Goal: Check status: Check status

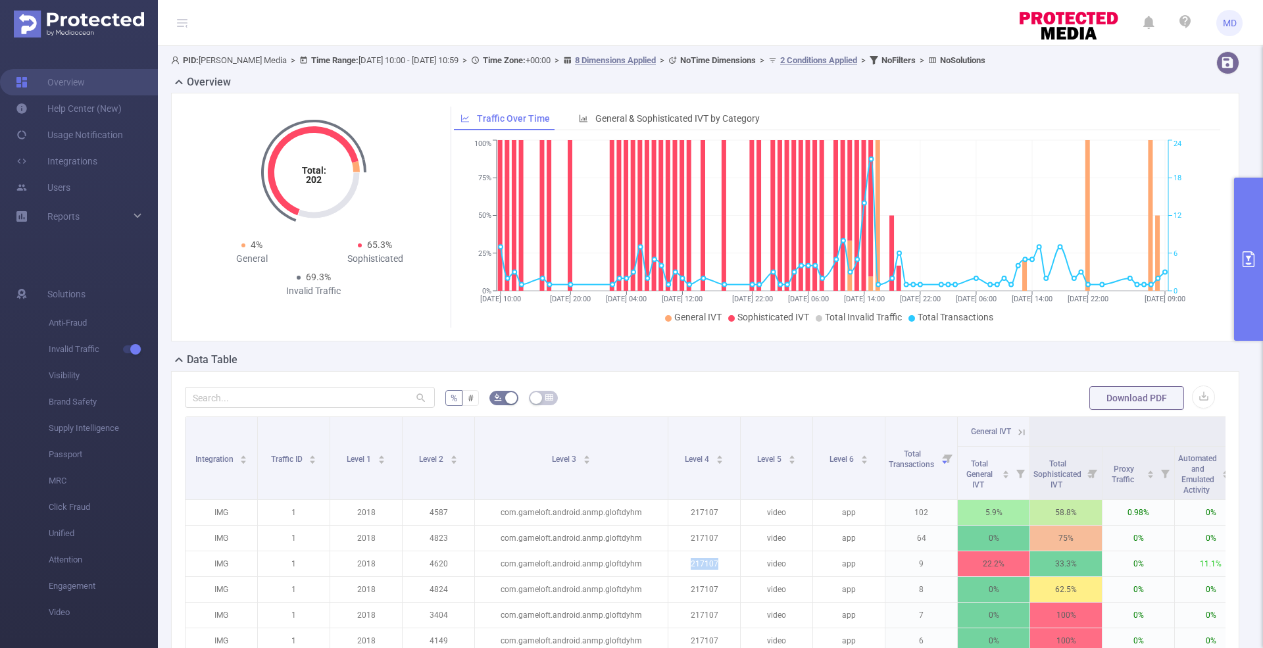
click at [1258, 225] on button "primary" at bounding box center [1248, 259] width 29 height 163
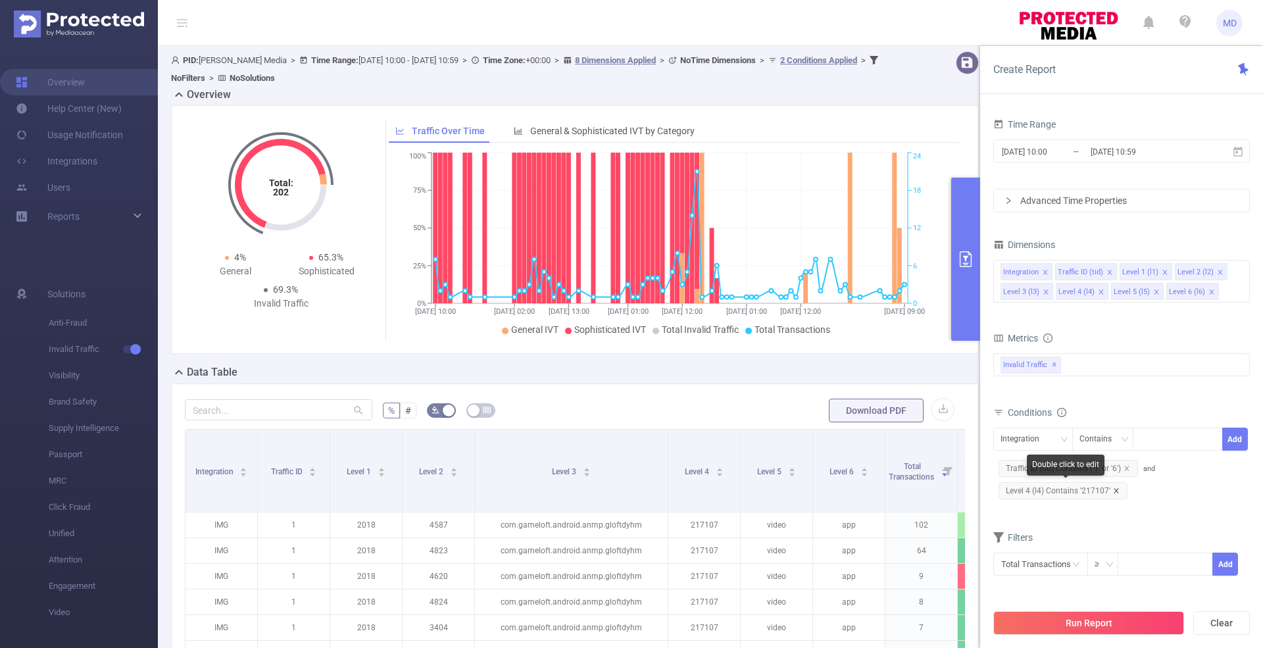
click at [1115, 492] on icon "icon: close" at bounding box center [1116, 491] width 7 height 7
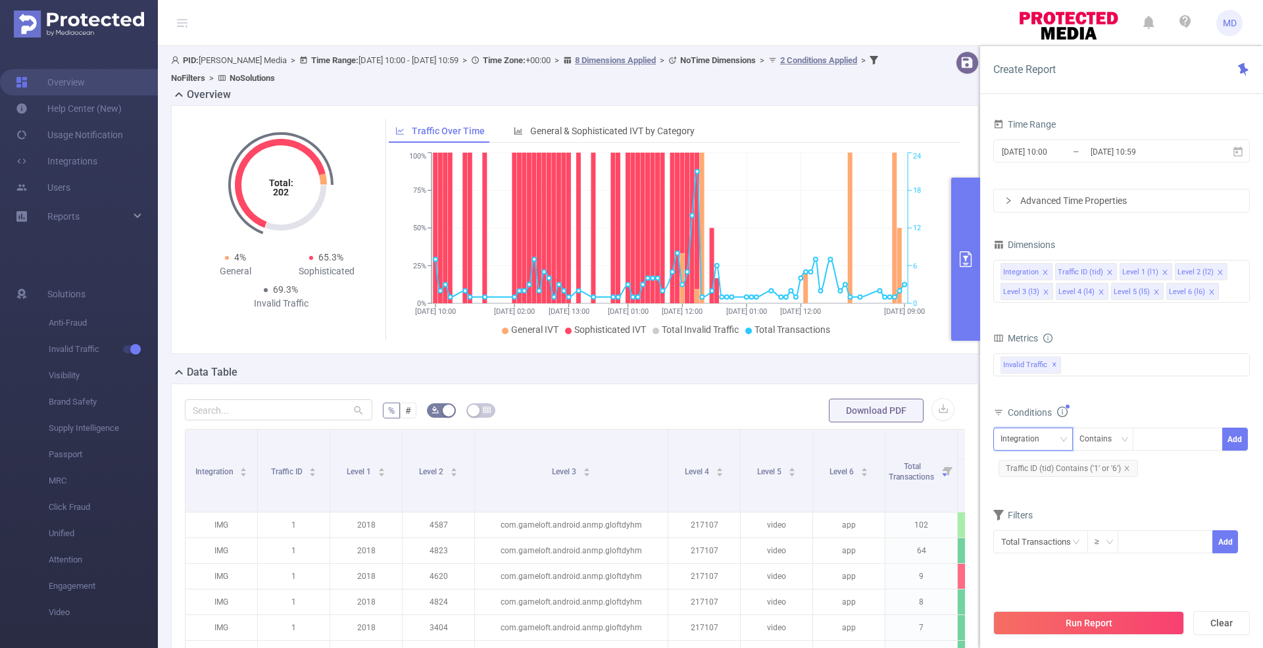
click at [1021, 442] on div "Integration" at bounding box center [1025, 439] width 48 height 22
click at [1034, 574] on li "Level 4 (l4)" at bounding box center [1034, 569] width 80 height 21
click at [1174, 446] on div at bounding box center [1178, 439] width 76 height 22
paste input "1100059476"
type input "1100059476"
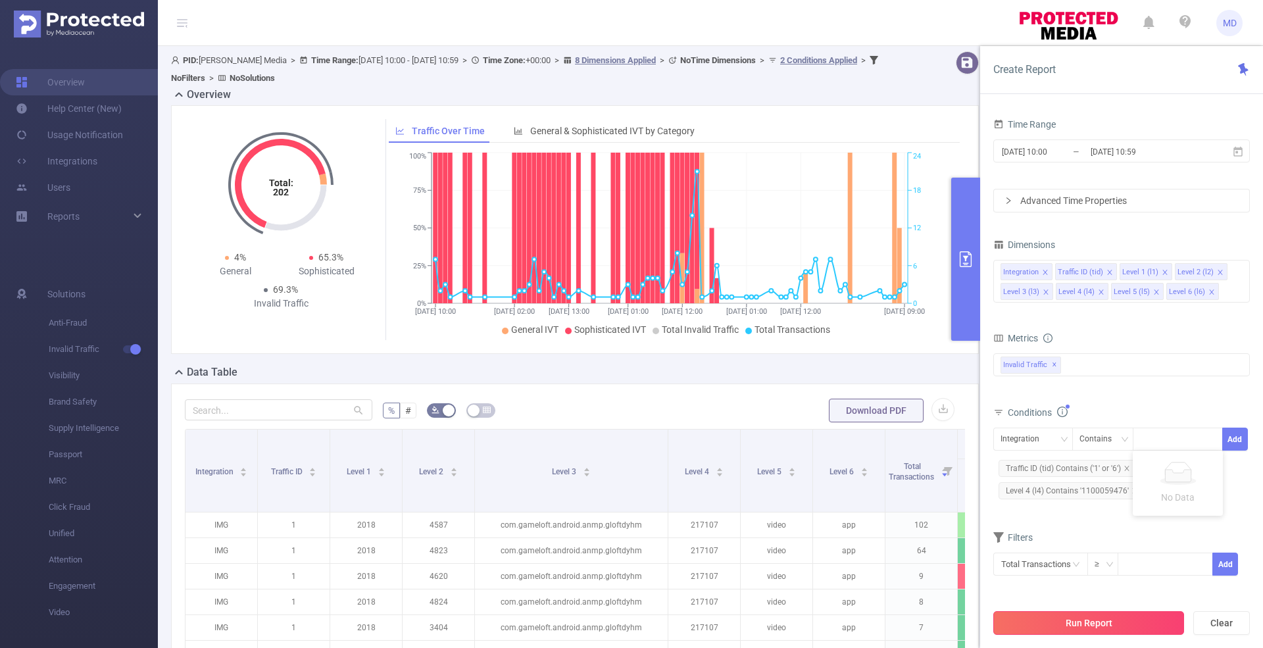
click at [1146, 625] on button "Run Report" at bounding box center [1089, 623] width 191 height 24
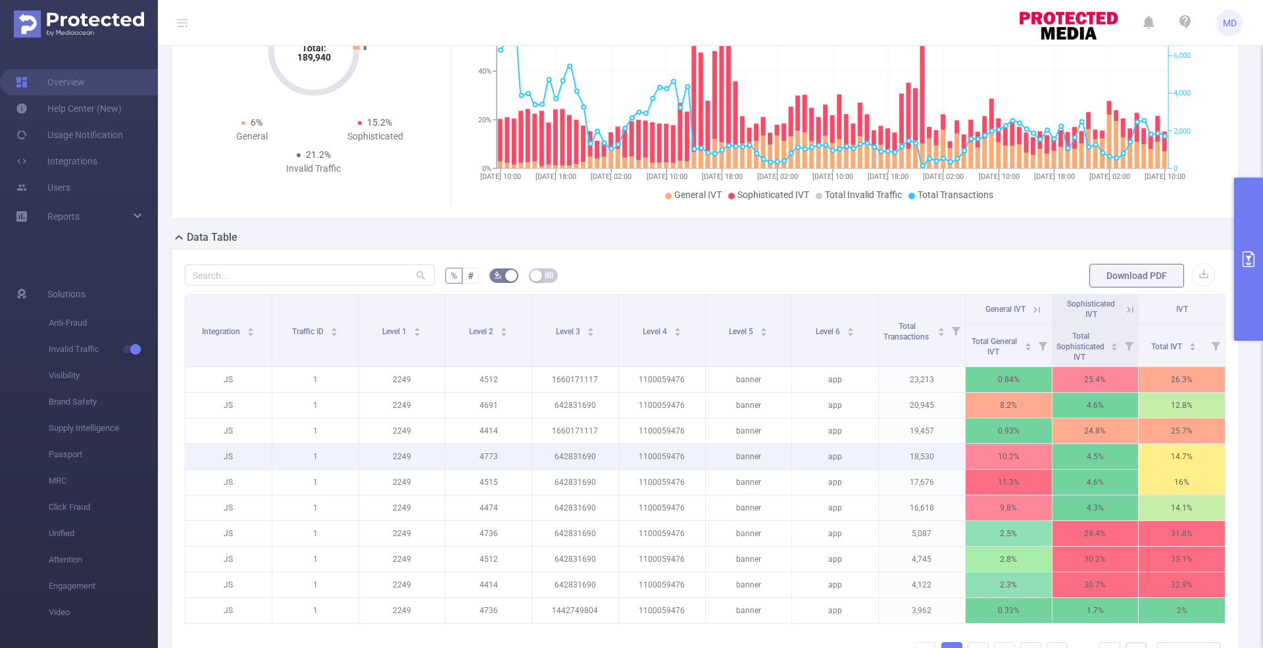
scroll to position [175, 0]
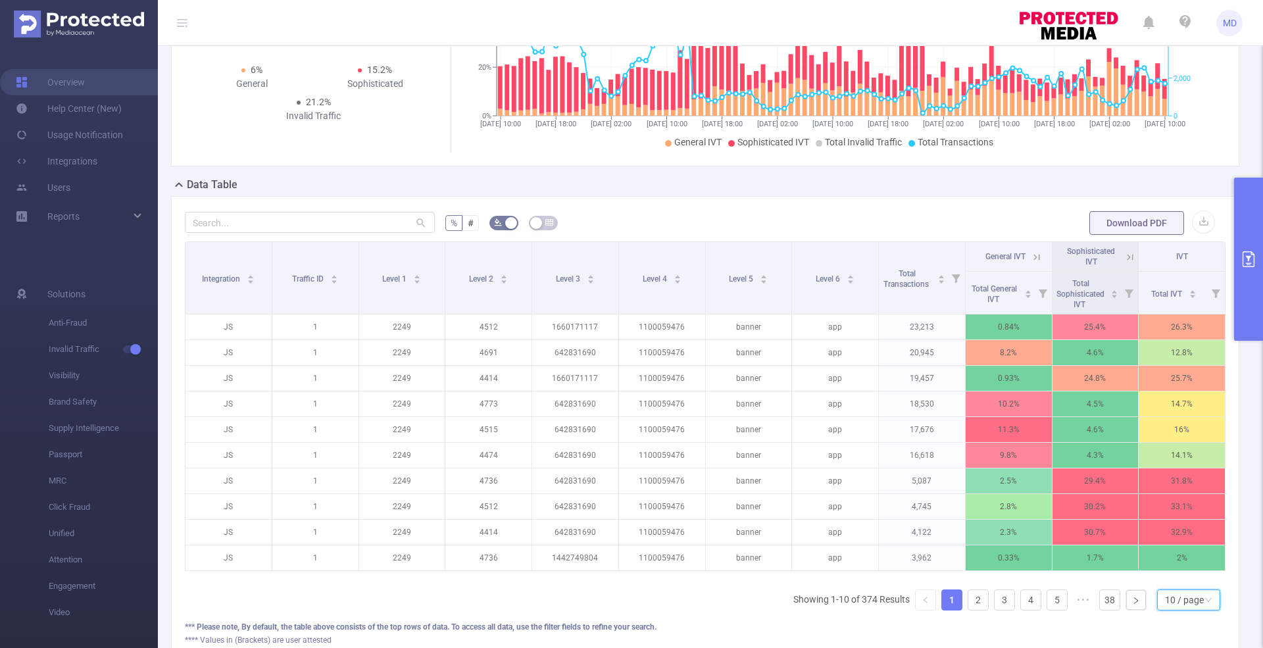
click at [1189, 609] on div "10 / page" at bounding box center [1184, 600] width 39 height 20
click at [1181, 583] on li "50 / page" at bounding box center [1176, 586] width 63 height 21
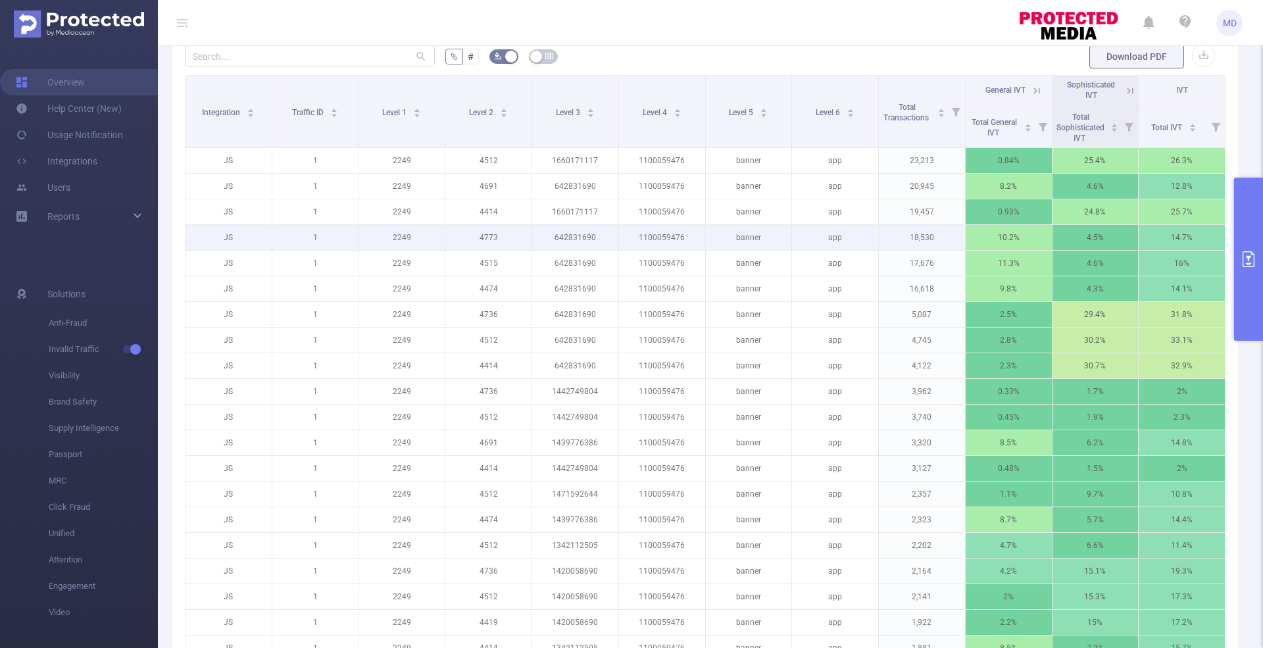
scroll to position [351, 0]
